Goal: Task Accomplishment & Management: Manage account settings

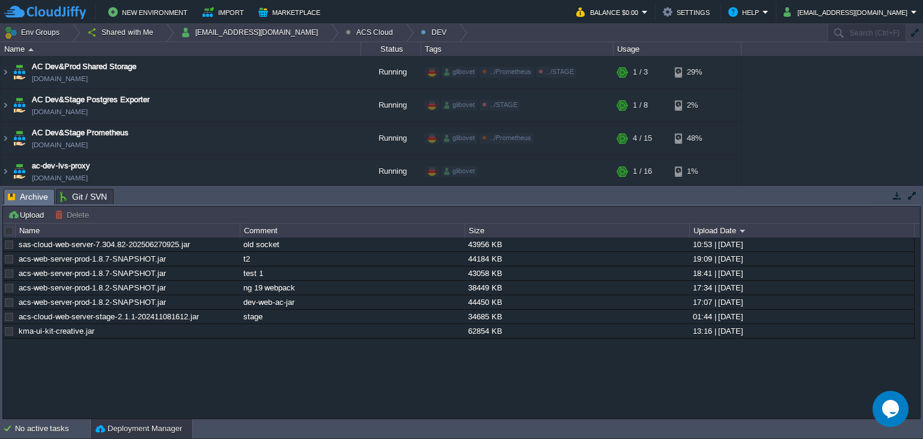
drag, startPoint x: 222, startPoint y: 189, endPoint x: 226, endPoint y: 207, distance: 19.0
click at [226, 207] on body "New Environment Import Marketplace Bonus $0.00 Upgrade Account Balance $0.00 Se…" at bounding box center [461, 219] width 923 height 439
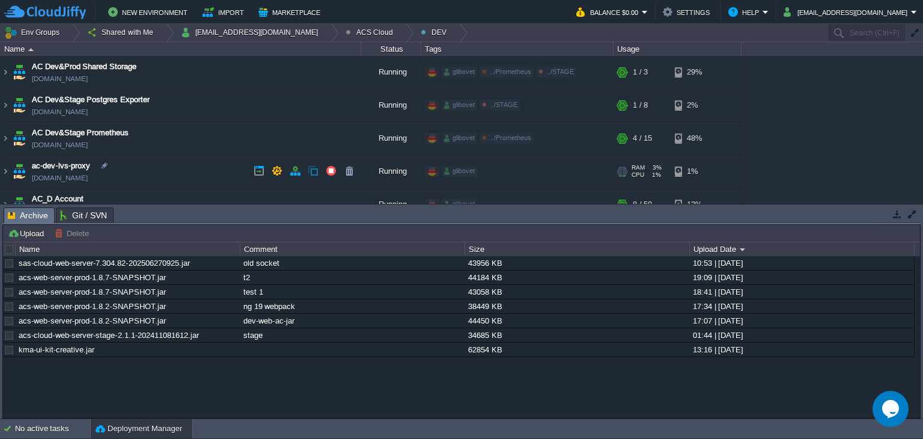
click at [90, 164] on span "ac-dev-lvs-proxy" at bounding box center [61, 166] width 58 height 12
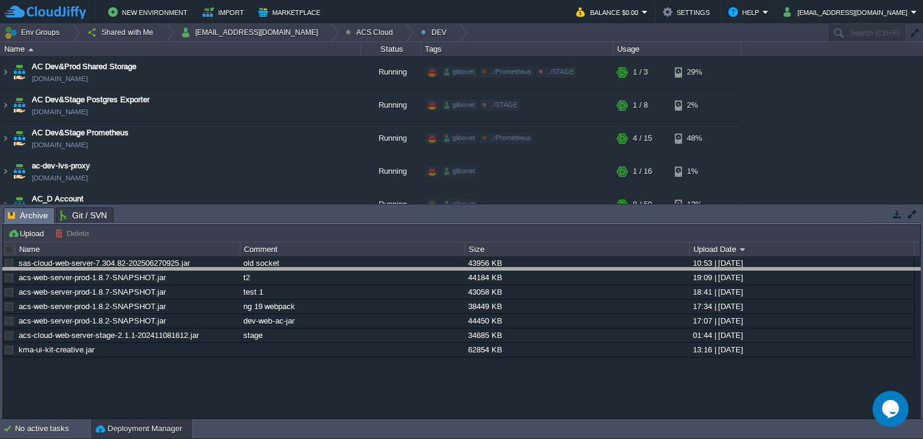
drag, startPoint x: 382, startPoint y: 210, endPoint x: 378, endPoint y: 271, distance: 60.8
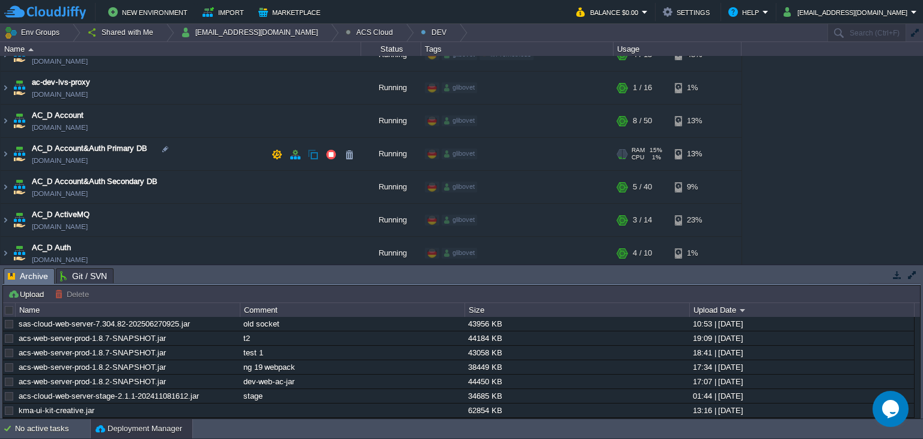
scroll to position [60, 0]
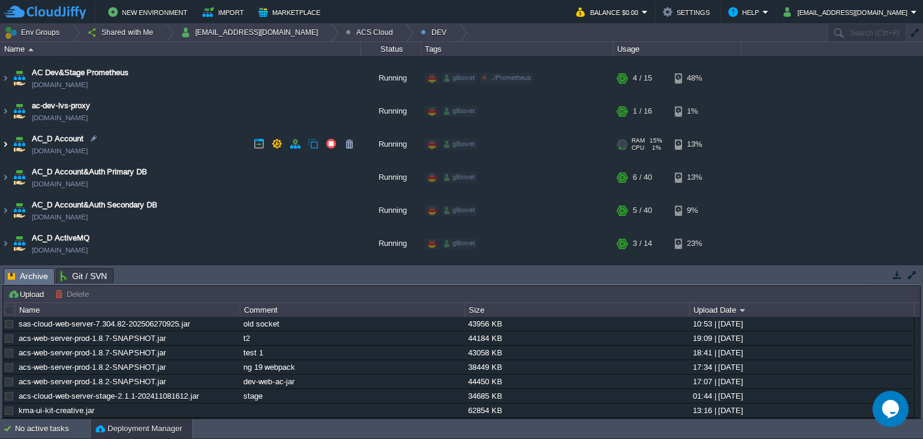
click at [7, 142] on img at bounding box center [6, 144] width 10 height 32
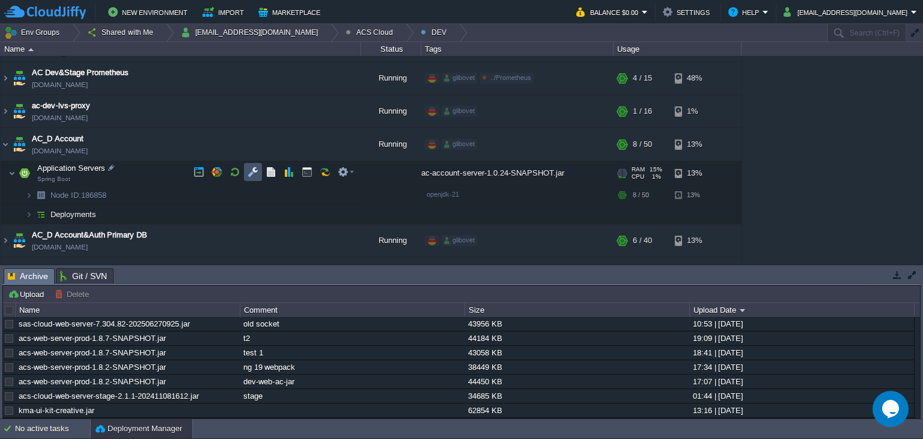
click at [255, 174] on button "button" at bounding box center [253, 171] width 11 height 11
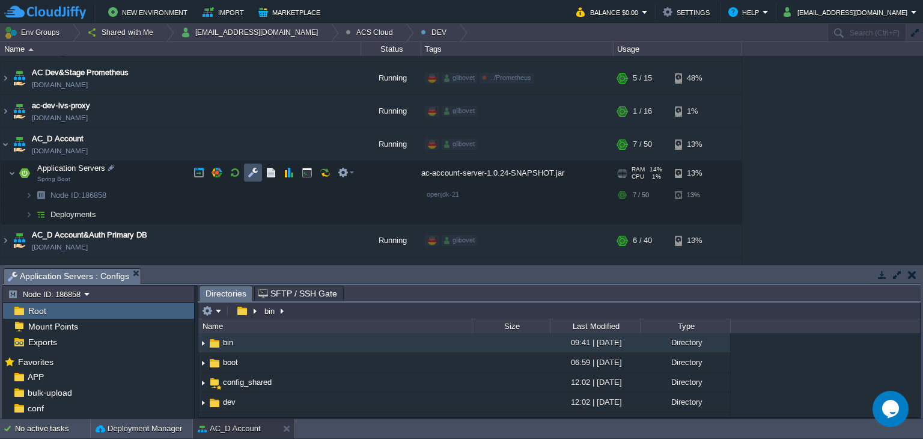
click at [252, 174] on button "button" at bounding box center [253, 172] width 11 height 11
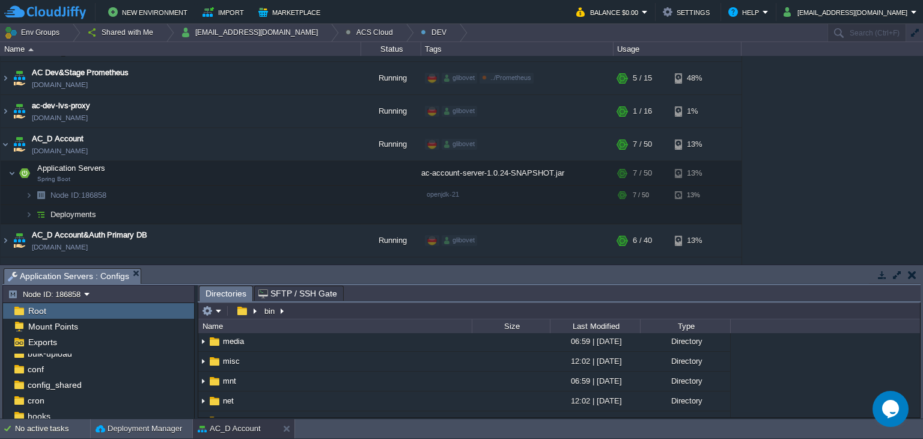
scroll to position [180, 0]
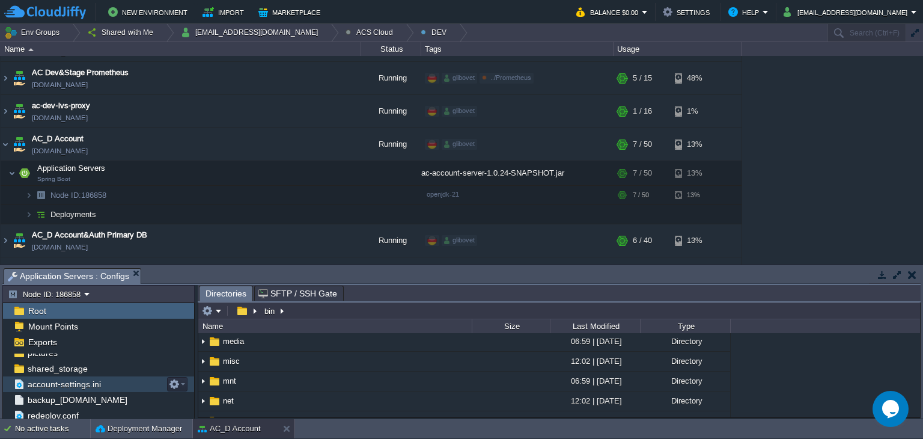
click at [73, 383] on span "account-settings.ini" at bounding box center [64, 384] width 78 height 11
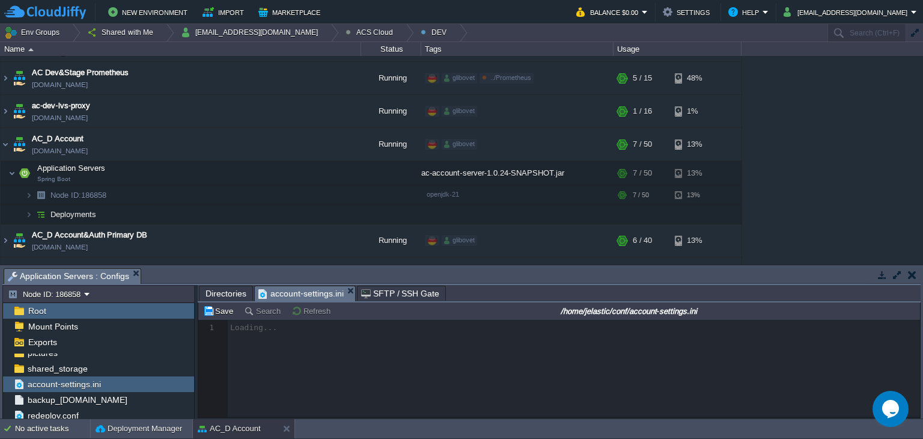
click at [356, 359] on div at bounding box center [559, 368] width 722 height 97
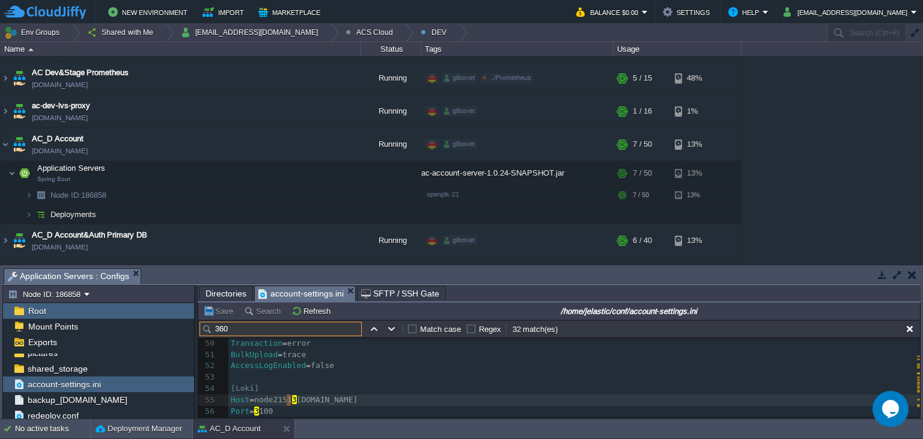
scroll to position [1204, 0]
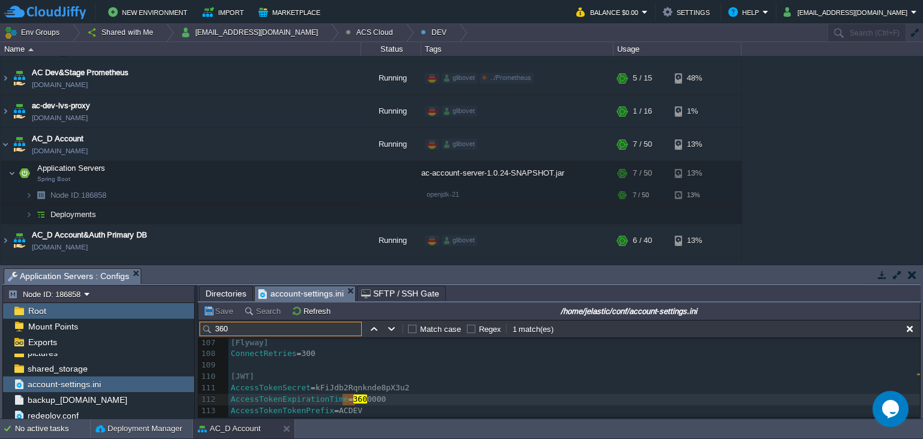
type input "360"
type textarea "2"
type textarea "1"
click at [207, 306] on button "Save" at bounding box center [220, 310] width 34 height 11
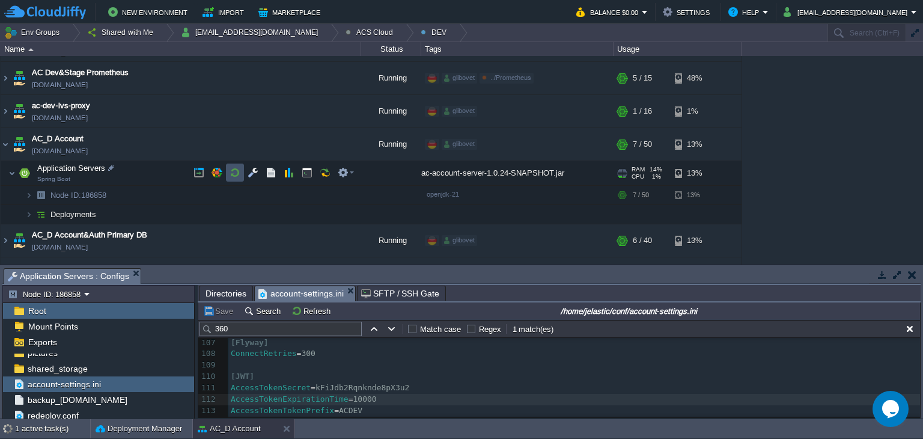
click at [233, 169] on button "button" at bounding box center [235, 172] width 11 height 11
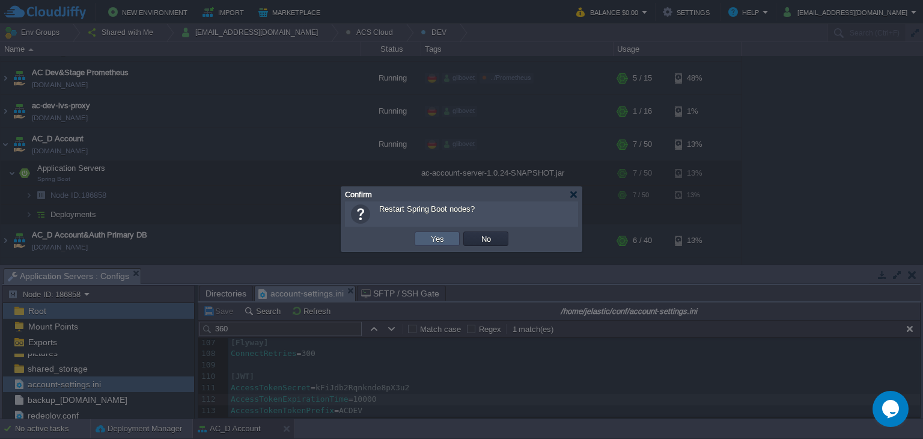
click at [444, 236] on button "Yes" at bounding box center [437, 238] width 20 height 11
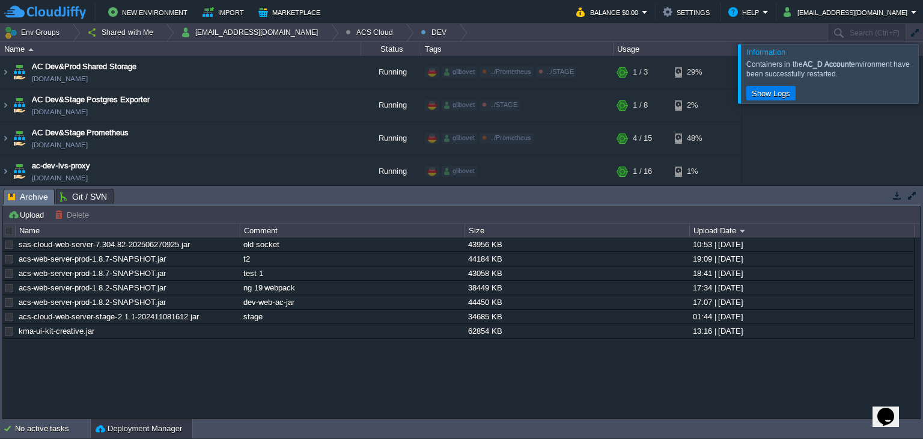
scroll to position [47, 0]
